Goal: Information Seeking & Learning: Check status

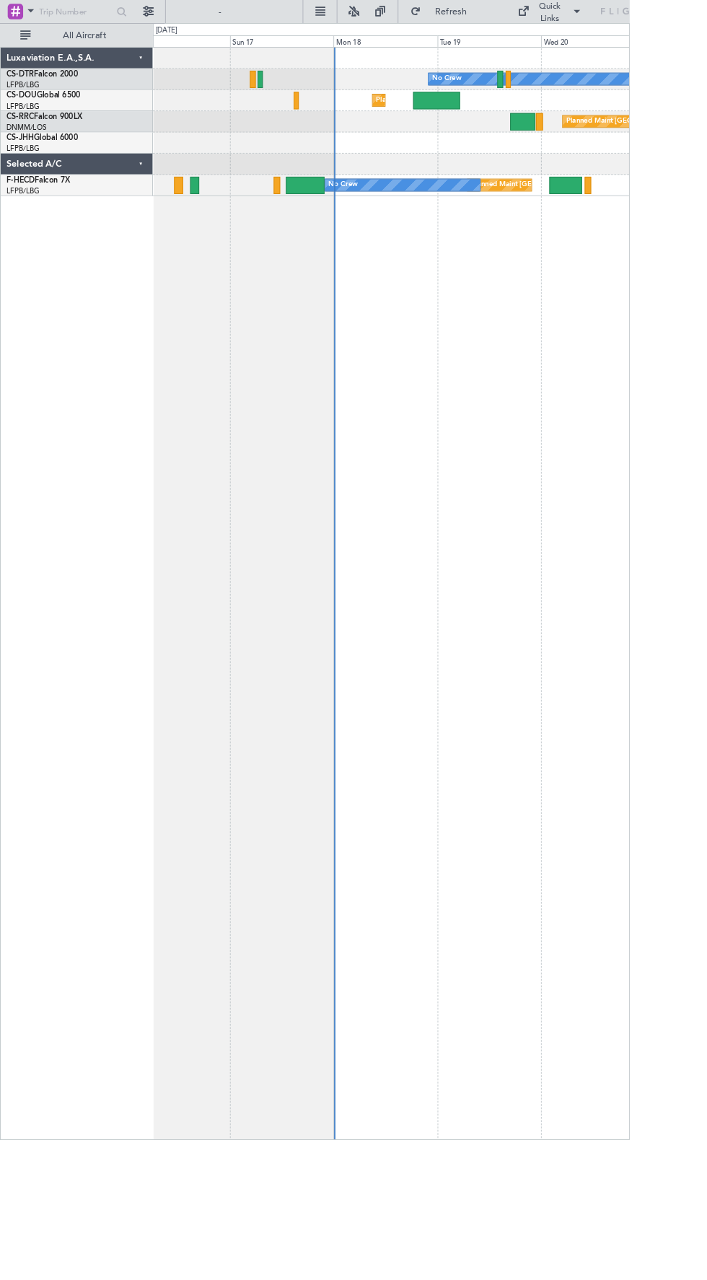
click at [515, 220] on div "No Crew Planned Maint [GEOGRAPHIC_DATA] ([GEOGRAPHIC_DATA]) Planned Maint [GEOG…" at bounding box center [440, 667] width 536 height 1228
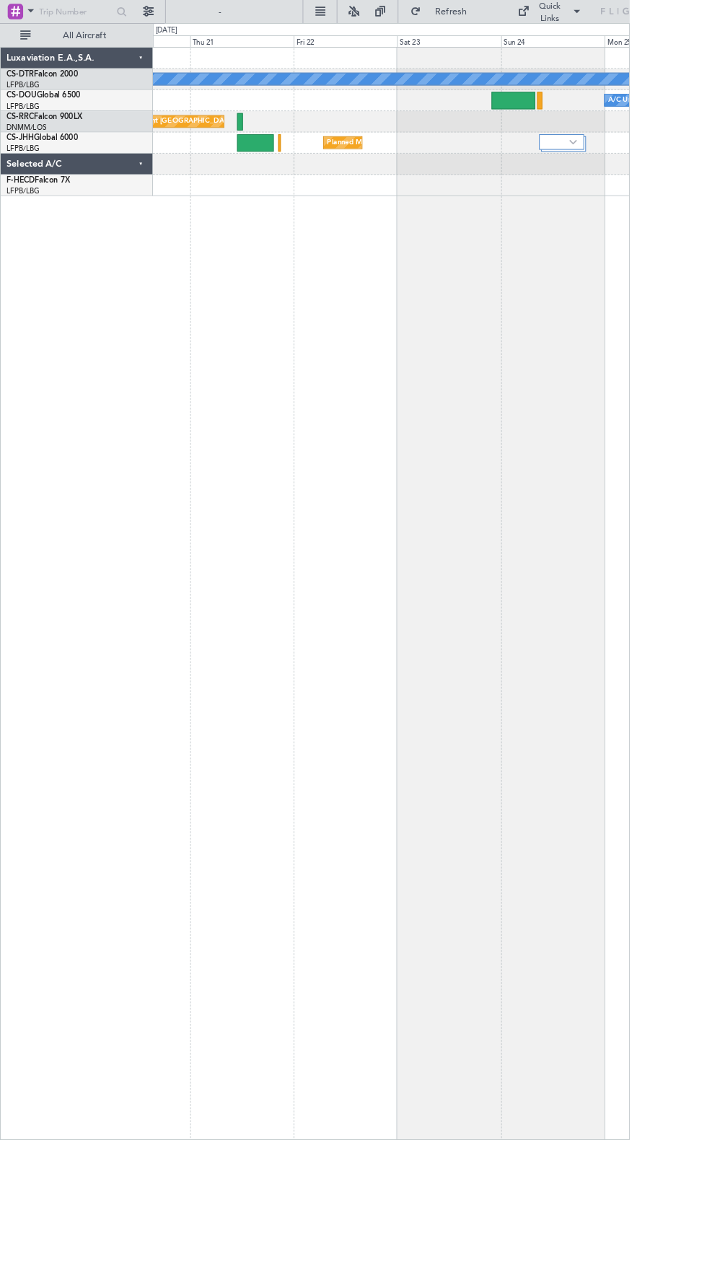
click at [609, 222] on div "No Crew A/C Unavailable Planned Maint [GEOGRAPHIC_DATA] ([GEOGRAPHIC_DATA]) Pla…" at bounding box center [440, 667] width 536 height 1228
click at [582, 140] on div "Planned Maint [GEOGRAPHIC_DATA] ([GEOGRAPHIC_DATA])" at bounding box center [439, 137] width 535 height 24
click at [588, 133] on div "Planned Maint [GEOGRAPHIC_DATA] ([GEOGRAPHIC_DATA])" at bounding box center [439, 137] width 535 height 24
click at [621, 121] on div "A/C Unavailable Planned Maint [GEOGRAPHIC_DATA] ([GEOGRAPHIC_DATA])" at bounding box center [439, 113] width 535 height 24
click at [596, 134] on div "Planned Maint [GEOGRAPHIC_DATA] ([GEOGRAPHIC_DATA])" at bounding box center [439, 137] width 535 height 24
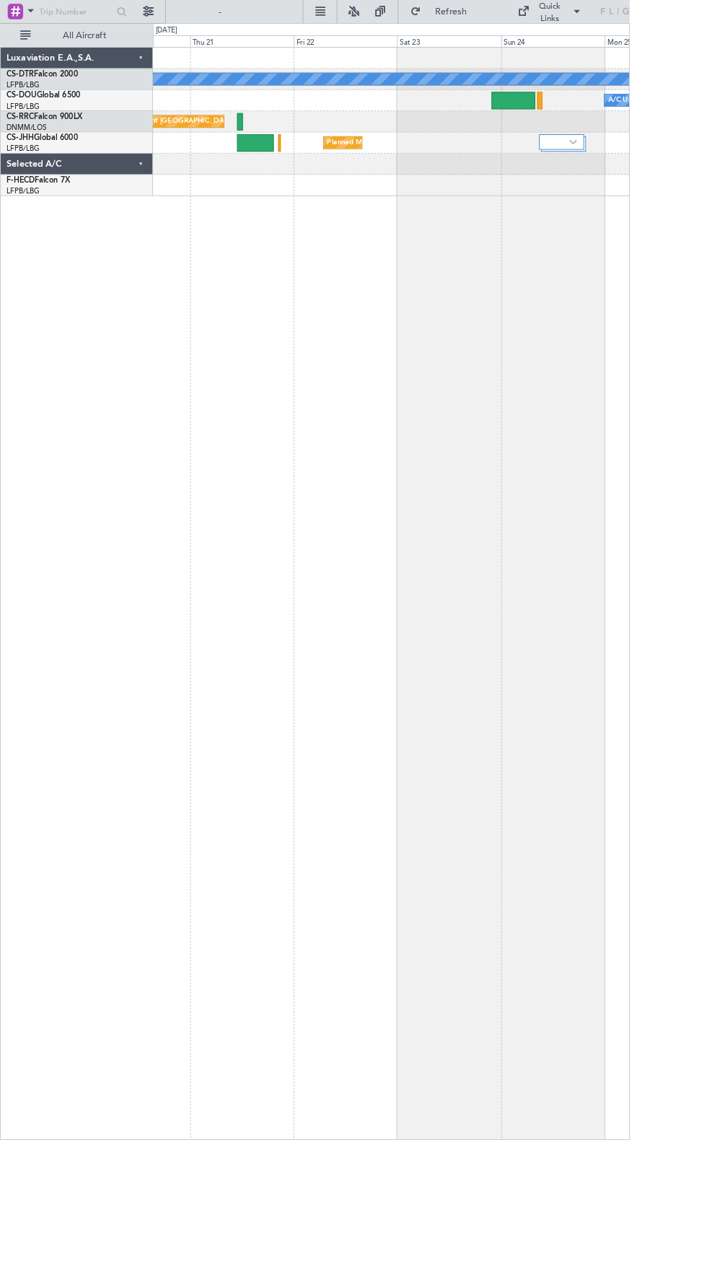
click at [616, 120] on div "A/C Unavailable Planned Maint [GEOGRAPHIC_DATA] ([GEOGRAPHIC_DATA])" at bounding box center [439, 113] width 535 height 24
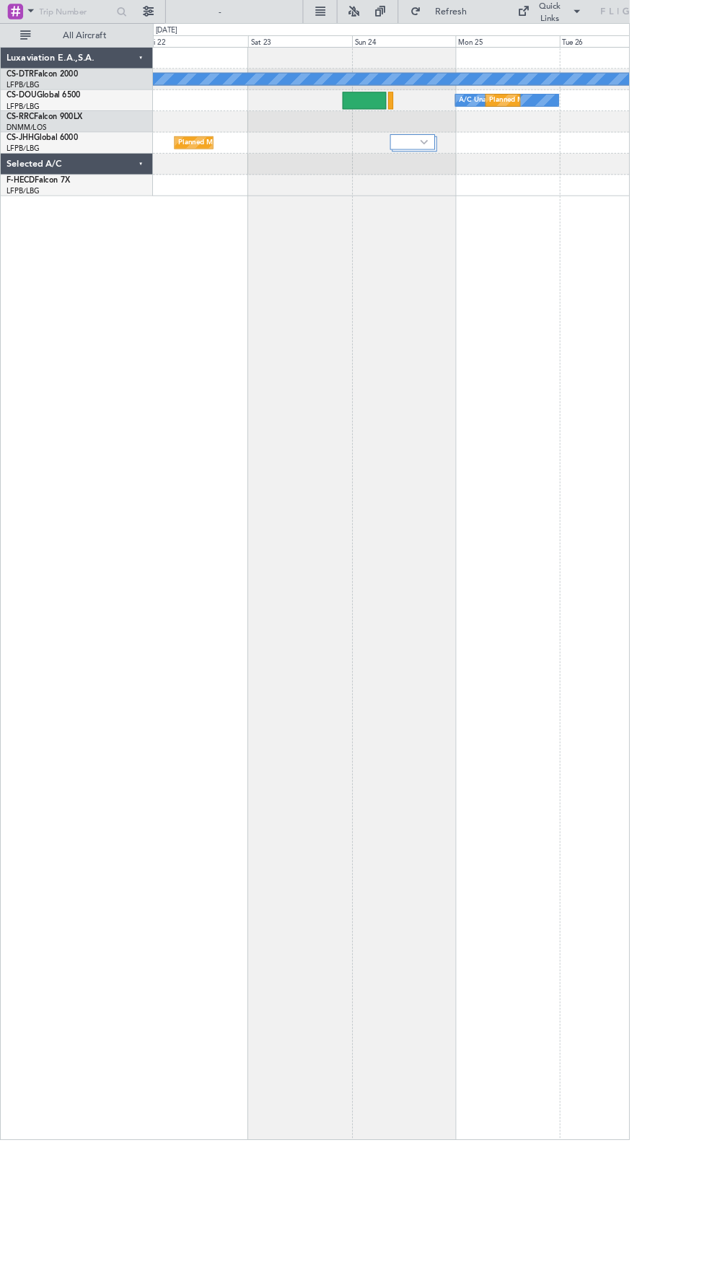
click at [432, 130] on div "Planned Maint [GEOGRAPHIC_DATA] ([GEOGRAPHIC_DATA])" at bounding box center [439, 137] width 535 height 24
click at [430, 140] on div "Planned Maint [GEOGRAPHIC_DATA] ([GEOGRAPHIC_DATA])" at bounding box center [439, 137] width 535 height 24
click at [438, 116] on div at bounding box center [439, 112] width 6 height 19
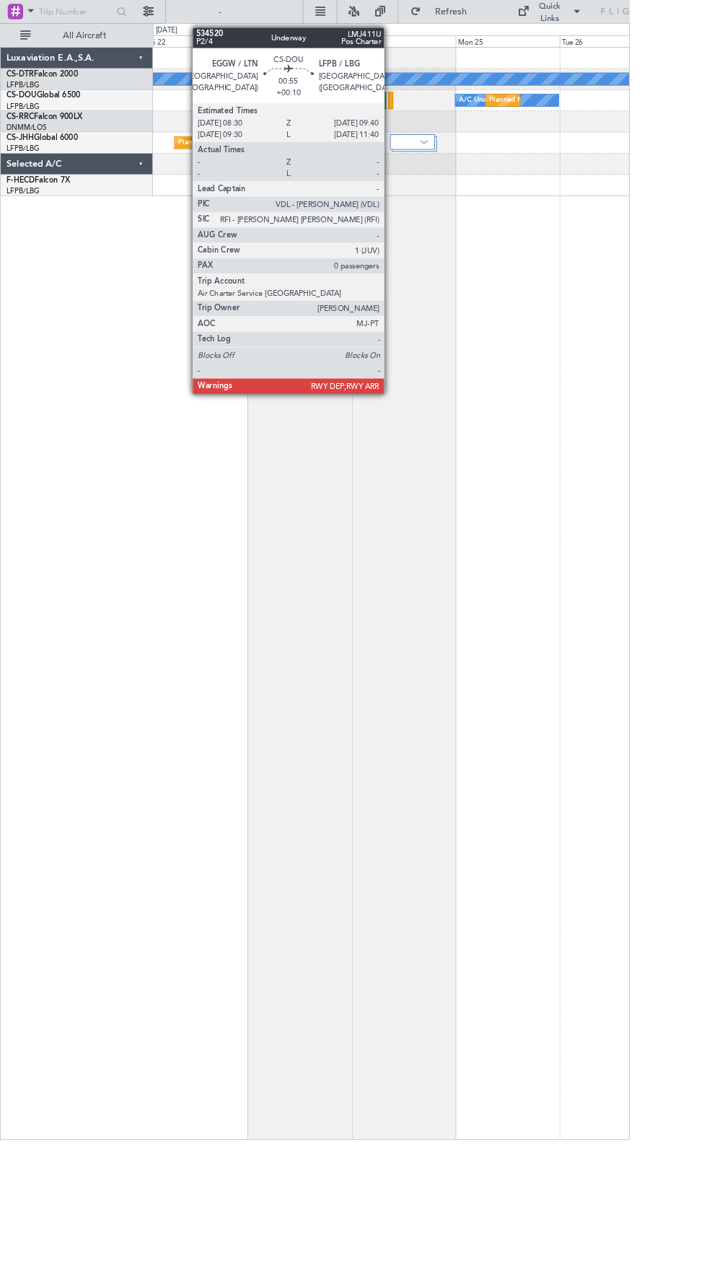
click at [415, 134] on div "Planned Maint [GEOGRAPHIC_DATA] ([GEOGRAPHIC_DATA])" at bounding box center [439, 137] width 535 height 24
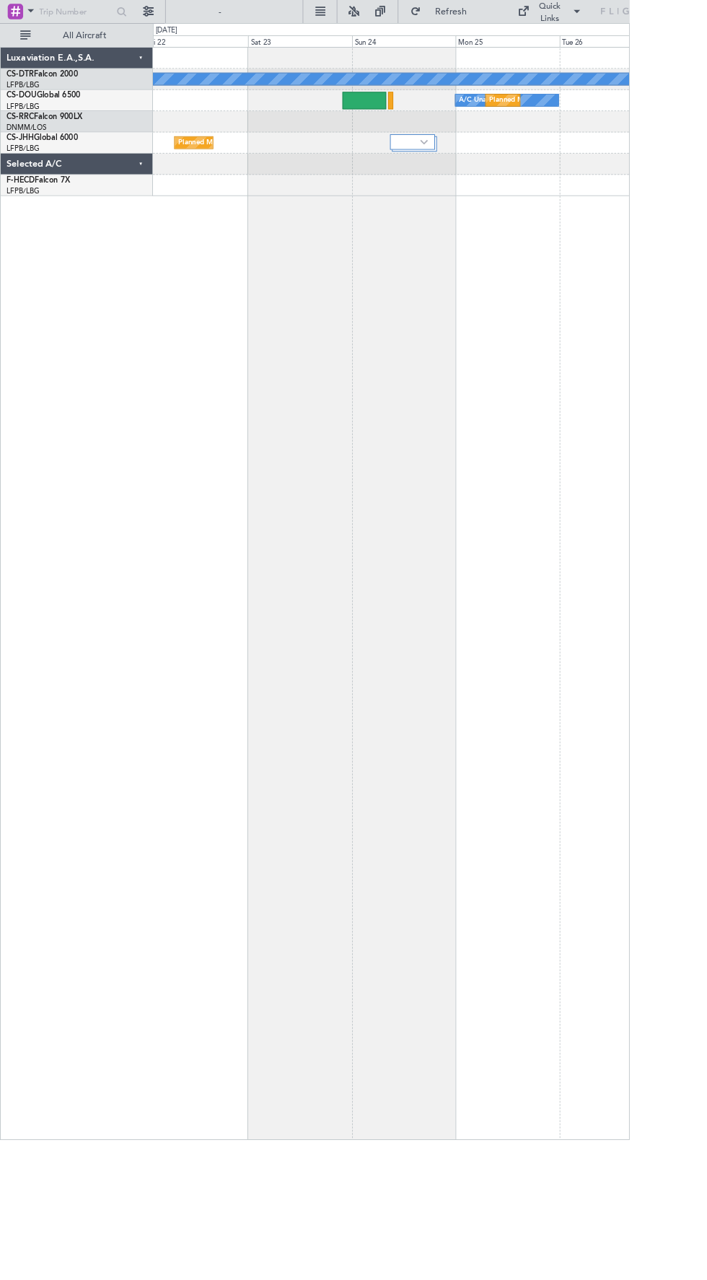
click at [419, 123] on div "A/C Unavailable Planned Maint [GEOGRAPHIC_DATA] ([GEOGRAPHIC_DATA])" at bounding box center [439, 113] width 535 height 24
click at [424, 134] on div "Planned Maint [GEOGRAPHIC_DATA] ([GEOGRAPHIC_DATA])" at bounding box center [439, 137] width 535 height 24
click at [414, 135] on div "Planned Maint [GEOGRAPHIC_DATA] ([GEOGRAPHIC_DATA])" at bounding box center [439, 137] width 535 height 24
click at [427, 126] on div "Planned Maint [GEOGRAPHIC_DATA] ([GEOGRAPHIC_DATA])" at bounding box center [439, 137] width 535 height 24
click at [426, 128] on div "Planned Maint [GEOGRAPHIC_DATA] ([GEOGRAPHIC_DATA])" at bounding box center [439, 137] width 535 height 24
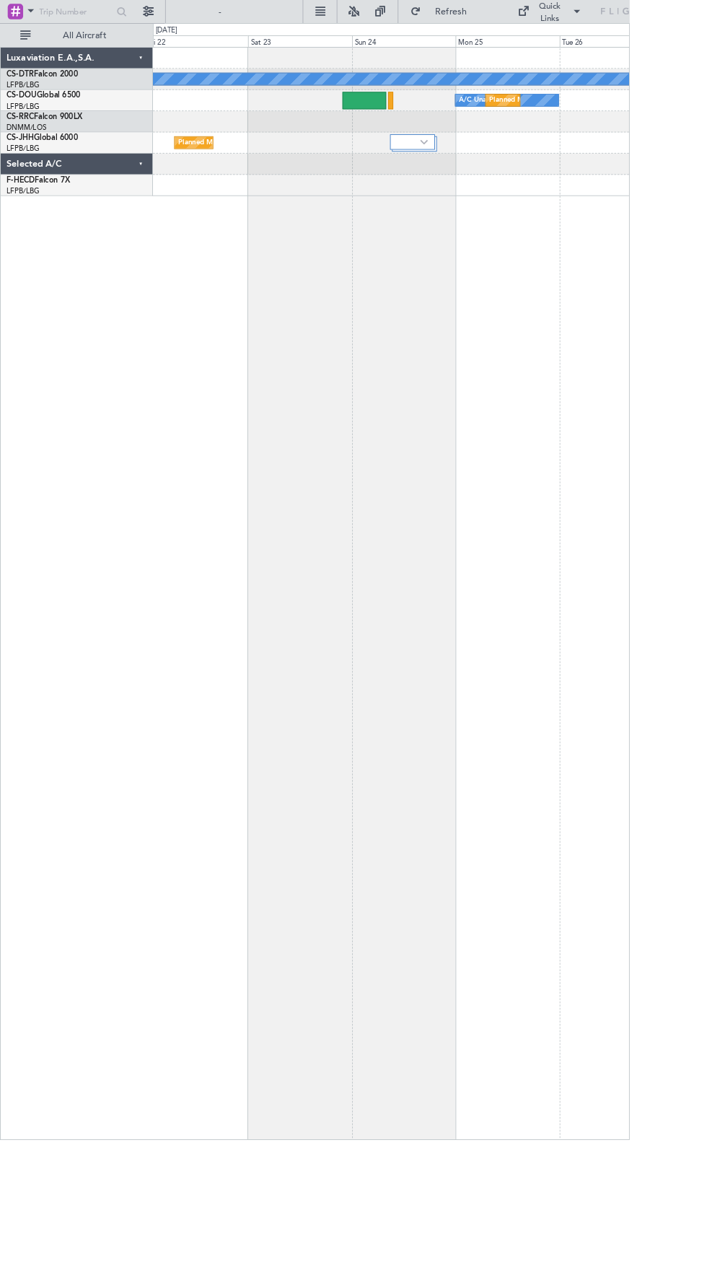
click at [423, 116] on div at bounding box center [409, 112] width 48 height 19
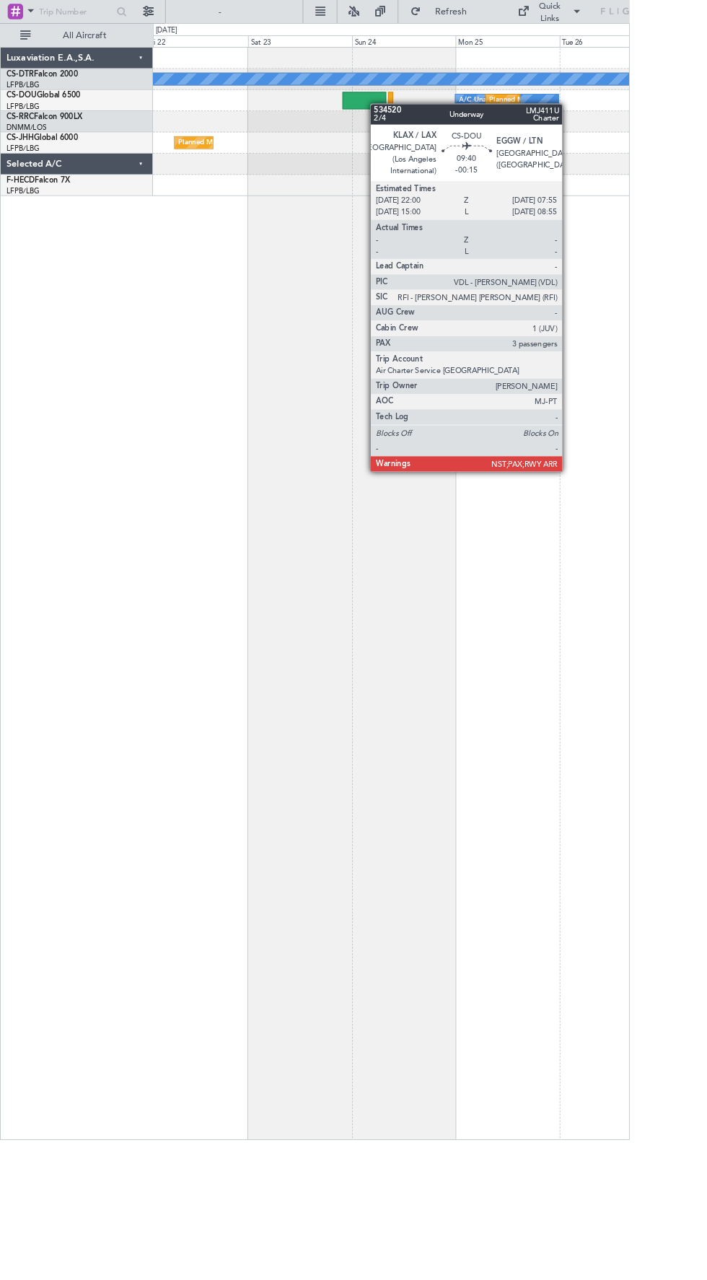
click at [434, 138] on div "Planned Maint [GEOGRAPHIC_DATA] ([GEOGRAPHIC_DATA])" at bounding box center [439, 137] width 535 height 24
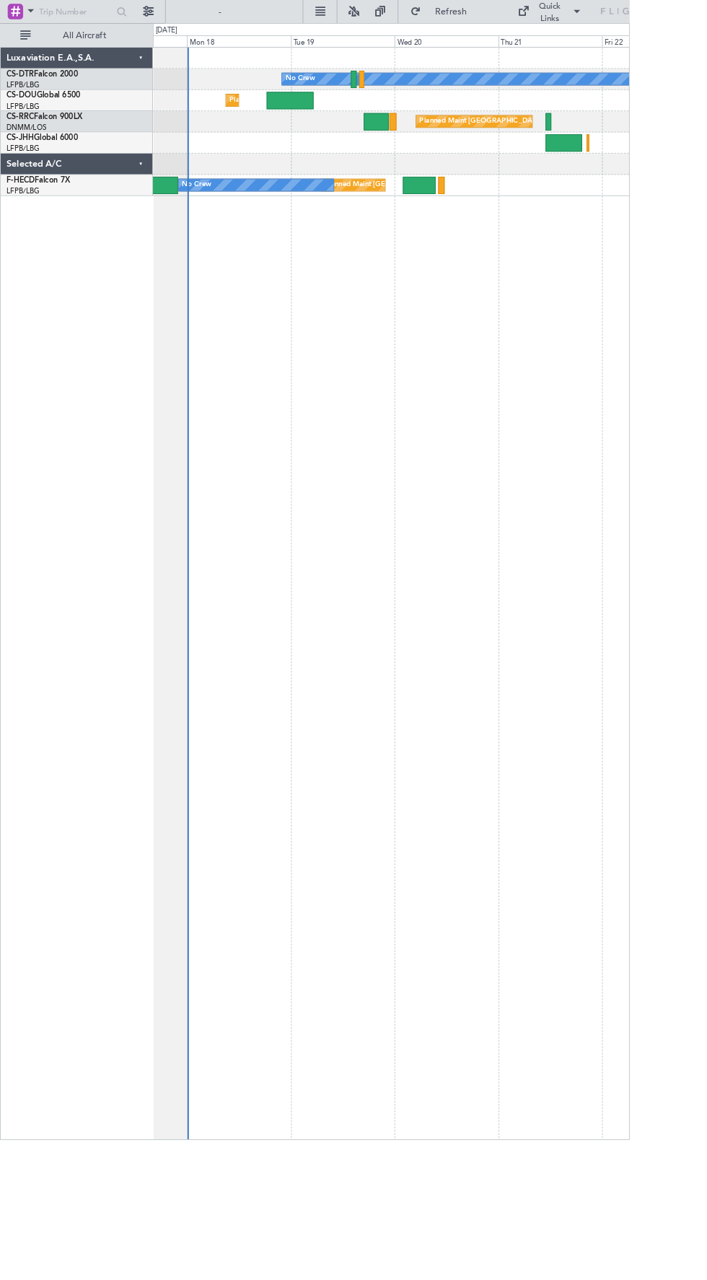
click at [349, 124] on div "Planned Maint [GEOGRAPHIC_DATA] ([GEOGRAPHIC_DATA])" at bounding box center [439, 113] width 535 height 24
click at [345, 131] on div "Planned Maint [GEOGRAPHIC_DATA] ([GEOGRAPHIC_DATA])" at bounding box center [439, 137] width 535 height 24
click at [346, 128] on div "Planned Maint [GEOGRAPHIC_DATA] ([GEOGRAPHIC_DATA])" at bounding box center [439, 137] width 535 height 24
click at [353, 138] on div "Planned Maint [GEOGRAPHIC_DATA] ([GEOGRAPHIC_DATA])" at bounding box center [439, 137] width 535 height 24
click at [339, 132] on div "Planned Maint [GEOGRAPHIC_DATA] ([GEOGRAPHIC_DATA])" at bounding box center [439, 137] width 535 height 24
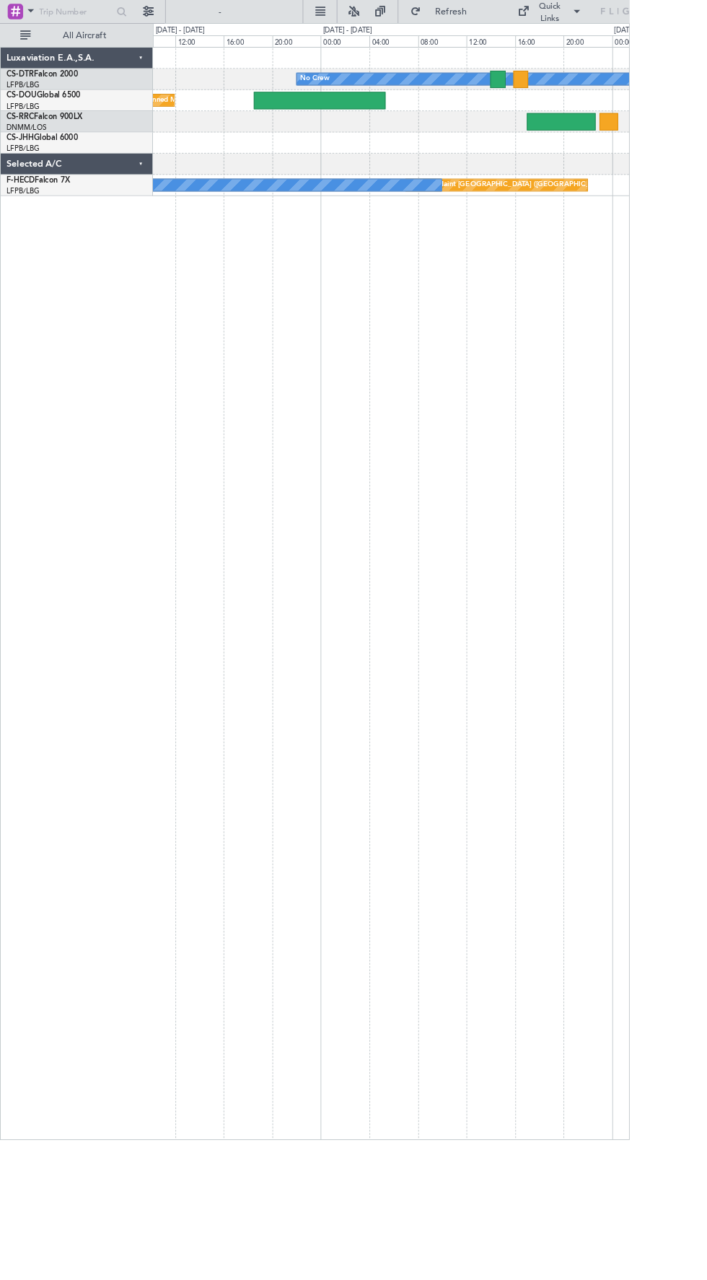
click at [377, 126] on div "Planned Maint [GEOGRAPHIC_DATA] ([GEOGRAPHIC_DATA])" at bounding box center [439, 137] width 535 height 24
click at [371, 134] on div "Planned Maint [GEOGRAPHIC_DATA] ([GEOGRAPHIC_DATA])" at bounding box center [439, 137] width 535 height 24
click at [373, 139] on div "Planned Maint [GEOGRAPHIC_DATA] ([GEOGRAPHIC_DATA])" at bounding box center [439, 137] width 535 height 24
click at [400, 127] on div "Planned Maint [GEOGRAPHIC_DATA] ([GEOGRAPHIC_DATA])" at bounding box center [439, 137] width 535 height 24
click at [388, 138] on div "Planned Maint [GEOGRAPHIC_DATA] ([GEOGRAPHIC_DATA])" at bounding box center [439, 137] width 535 height 24
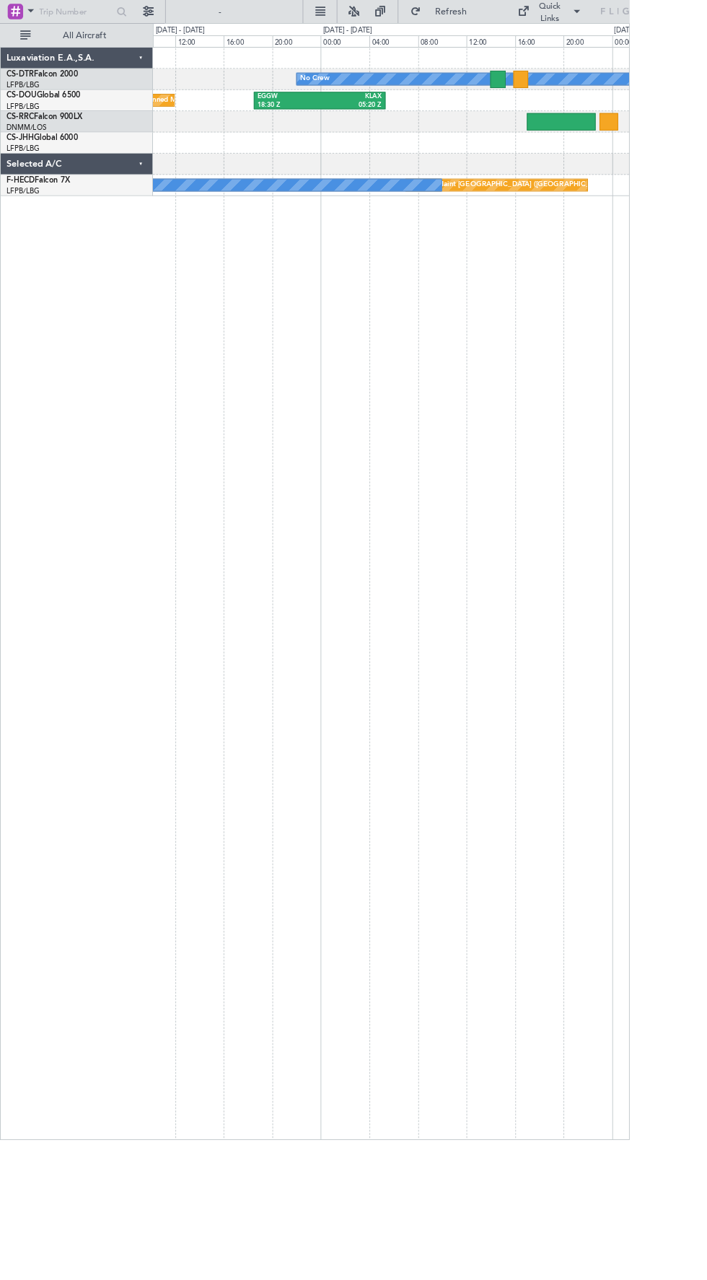
click at [385, 129] on div "Planned Maint [GEOGRAPHIC_DATA] ([GEOGRAPHIC_DATA])" at bounding box center [439, 137] width 535 height 24
click at [393, 137] on div "Planned Maint [GEOGRAPHIC_DATA] ([GEOGRAPHIC_DATA])" at bounding box center [439, 137] width 535 height 24
click at [393, 134] on div "Planned Maint [GEOGRAPHIC_DATA] ([GEOGRAPHIC_DATA])" at bounding box center [439, 137] width 535 height 24
click at [415, 136] on div "Planned Maint [GEOGRAPHIC_DATA] ([GEOGRAPHIC_DATA])" at bounding box center [439, 137] width 535 height 24
click at [406, 136] on div "Planned Maint [GEOGRAPHIC_DATA] ([GEOGRAPHIC_DATA])" at bounding box center [439, 137] width 535 height 24
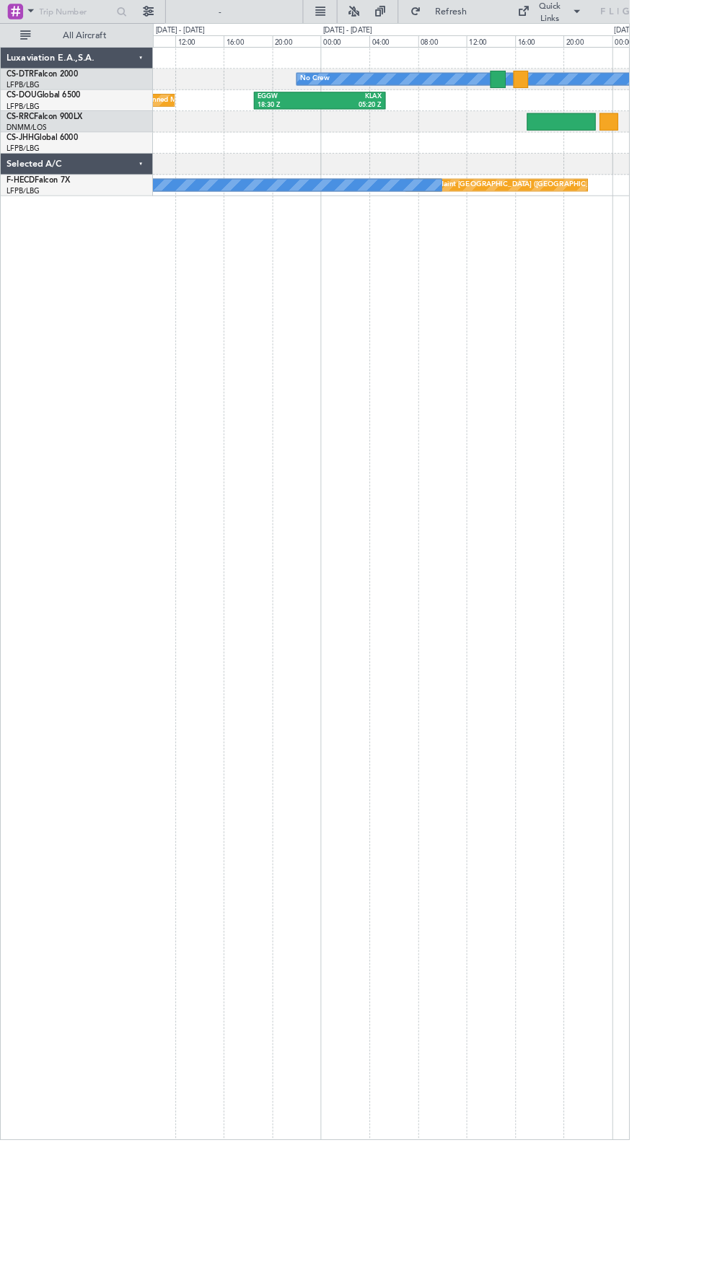
click at [379, 118] on div "05:20 Z" at bounding box center [394, 118] width 70 height 10
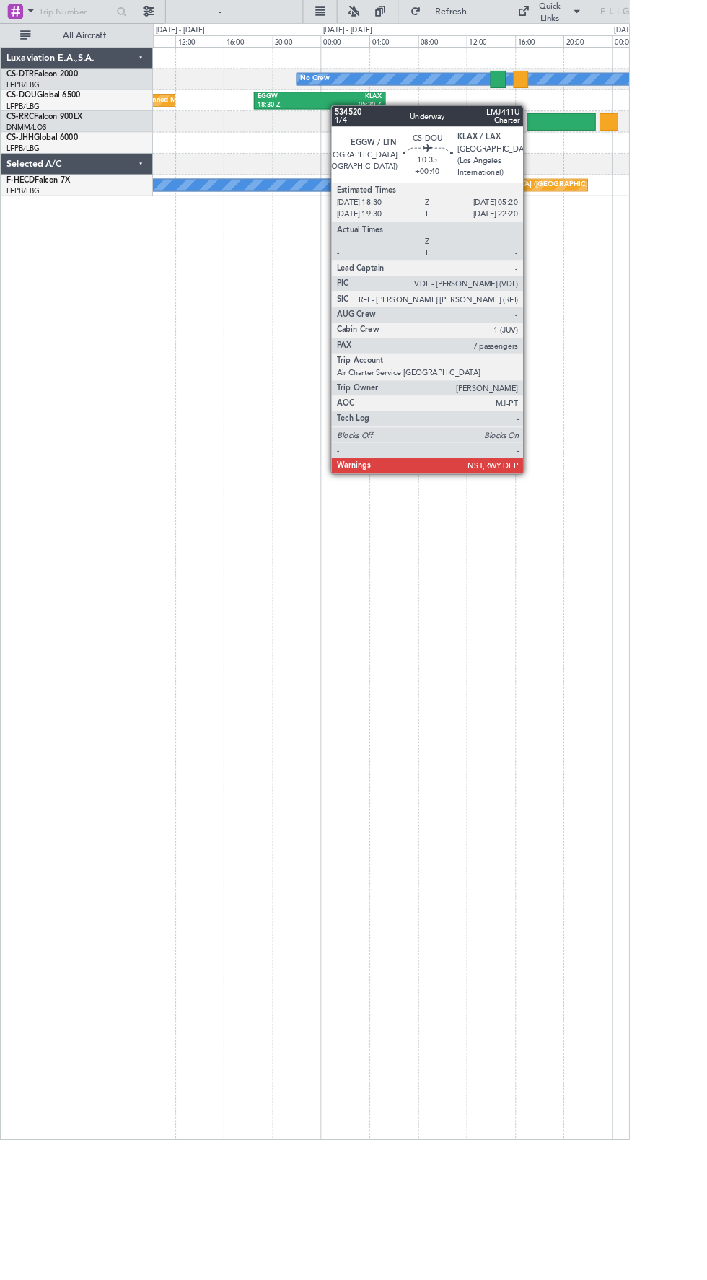
click at [406, 125] on div "Planned Maint [GEOGRAPHIC_DATA] ([GEOGRAPHIC_DATA])" at bounding box center [439, 137] width 535 height 24
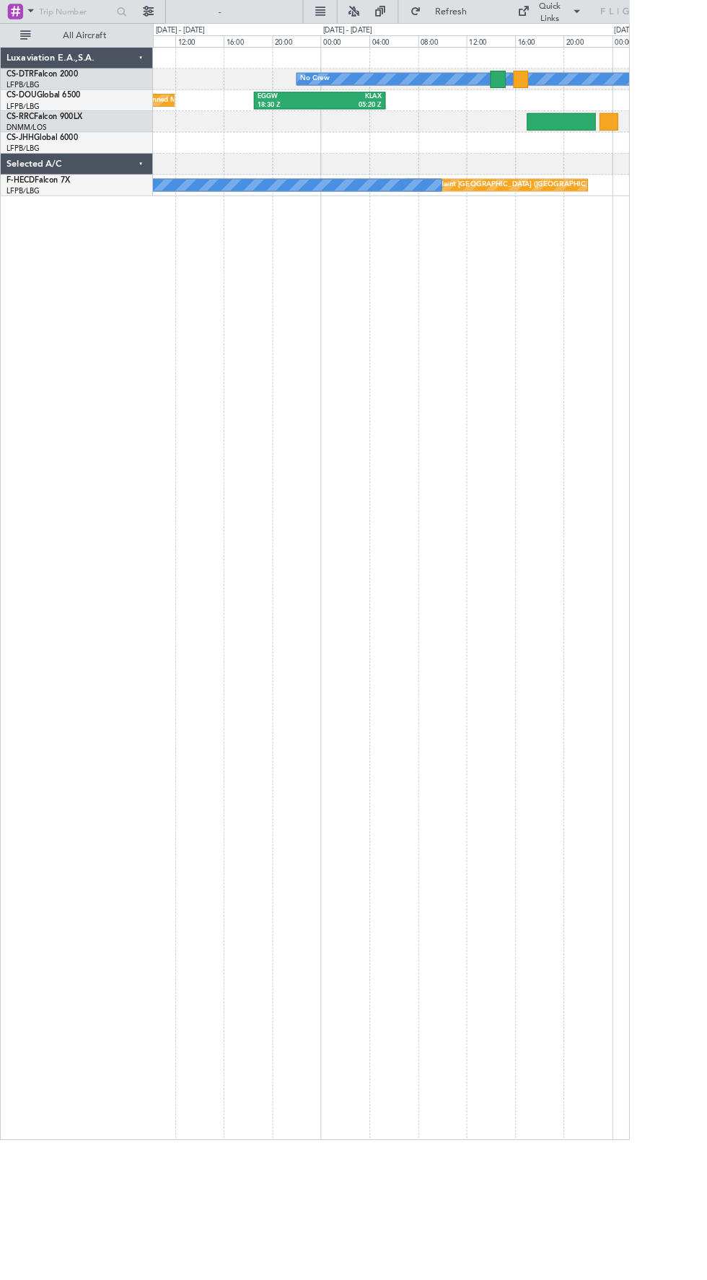
click at [396, 126] on div "Planned Maint [GEOGRAPHIC_DATA] ([GEOGRAPHIC_DATA])" at bounding box center [439, 137] width 535 height 24
click at [401, 123] on div "EGGW 18:30 Z KLAX 05:20 Z Planned Maint [GEOGRAPHIC_DATA] ([GEOGRAPHIC_DATA])" at bounding box center [439, 113] width 535 height 24
click at [379, 134] on div "Planned Maint [GEOGRAPHIC_DATA] ([GEOGRAPHIC_DATA])" at bounding box center [439, 137] width 535 height 24
click at [371, 124] on div "EGGW 18:30 Z KLAX 05:20 Z Planned Maint [GEOGRAPHIC_DATA] ([GEOGRAPHIC_DATA])" at bounding box center [439, 113] width 535 height 24
click at [406, 121] on div "05:20 Z" at bounding box center [394, 118] width 70 height 10
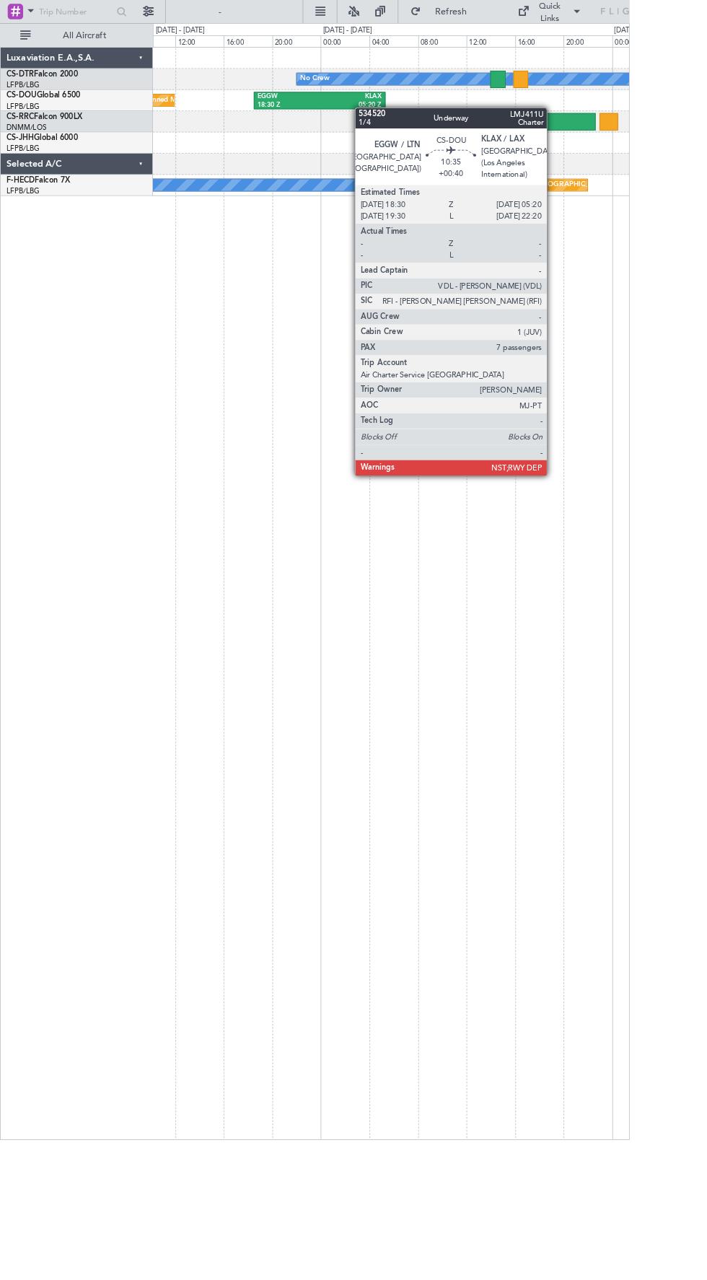
click at [391, 160] on div at bounding box center [439, 161] width 535 height 24
